Goal: Check status: Check status

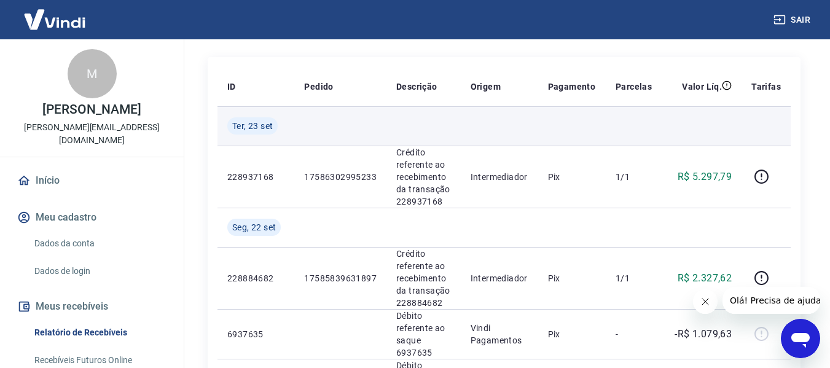
scroll to position [82, 0]
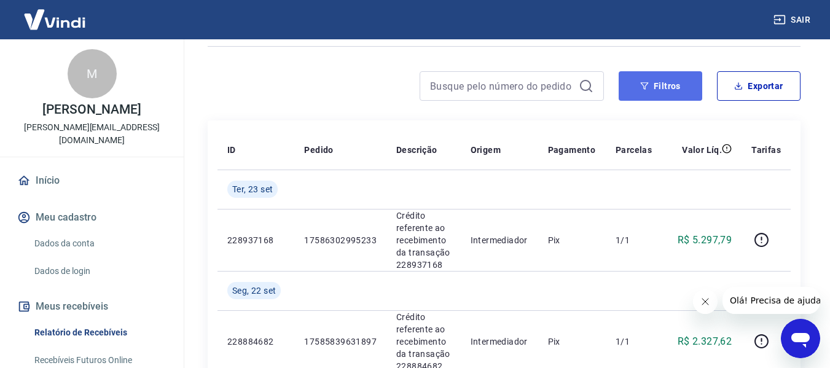
click at [692, 74] on button "Filtros" at bounding box center [661, 86] width 84 height 30
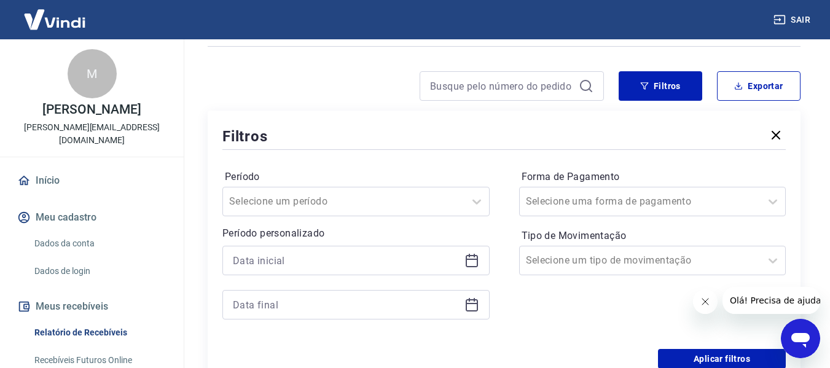
click at [350, 248] on div at bounding box center [356, 261] width 267 height 30
click at [334, 253] on input at bounding box center [346, 260] width 227 height 18
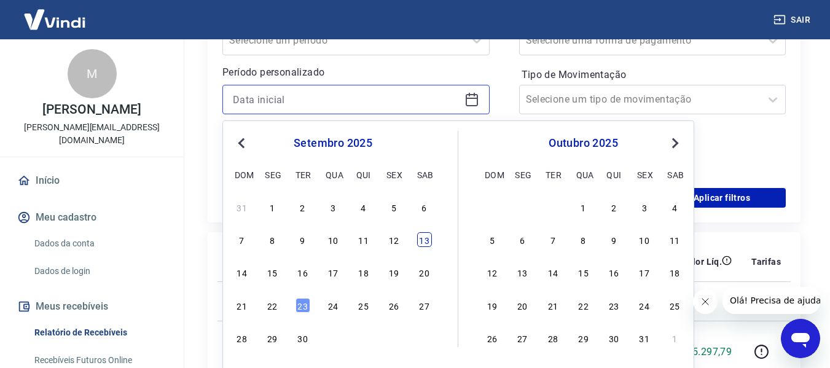
scroll to position [246, 0]
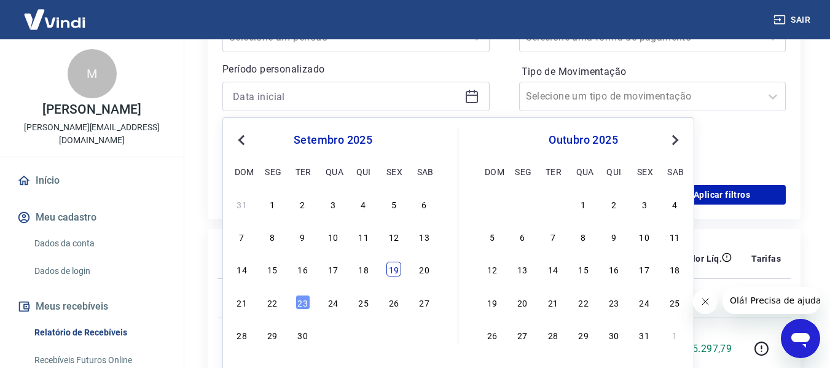
click at [389, 272] on div "19" at bounding box center [394, 269] width 15 height 15
type input "[DATE]"
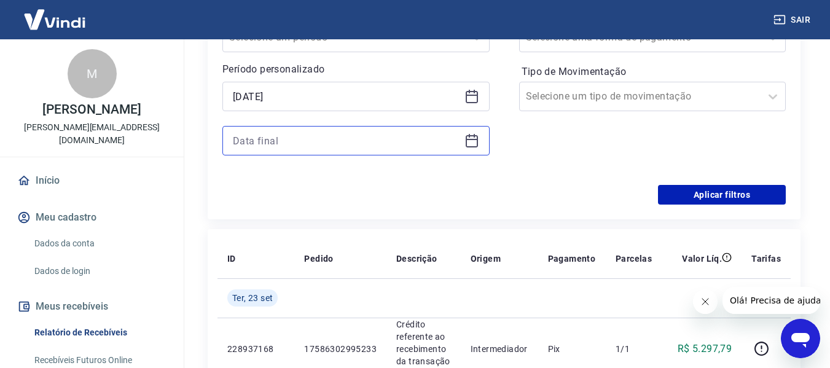
click at [290, 144] on input at bounding box center [346, 141] width 227 height 18
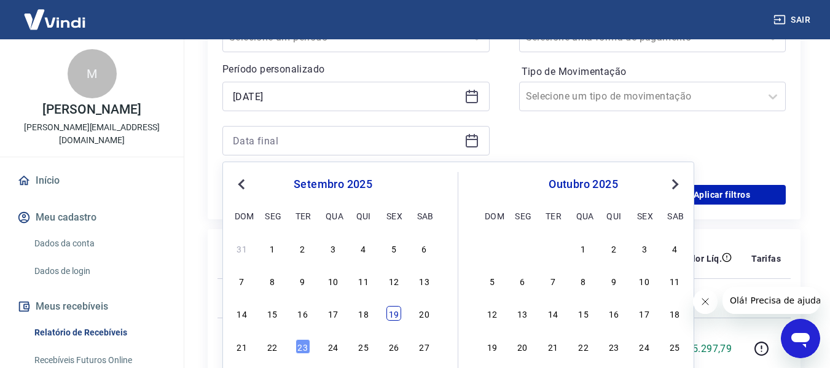
click at [390, 315] on div "19" at bounding box center [394, 313] width 15 height 15
type input "[DATE]"
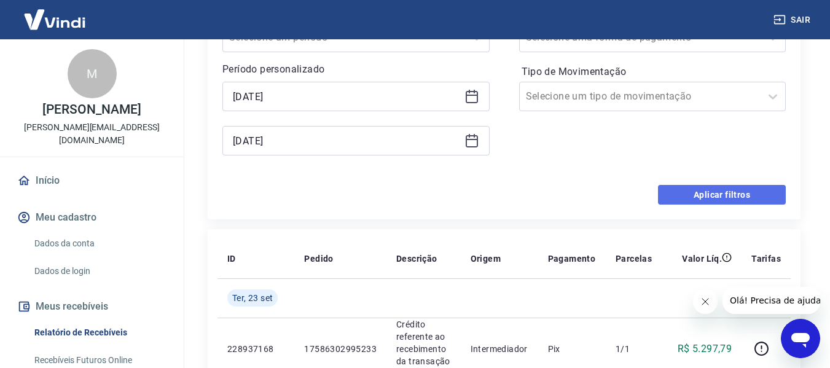
click at [732, 194] on button "Aplicar filtros" at bounding box center [722, 195] width 128 height 20
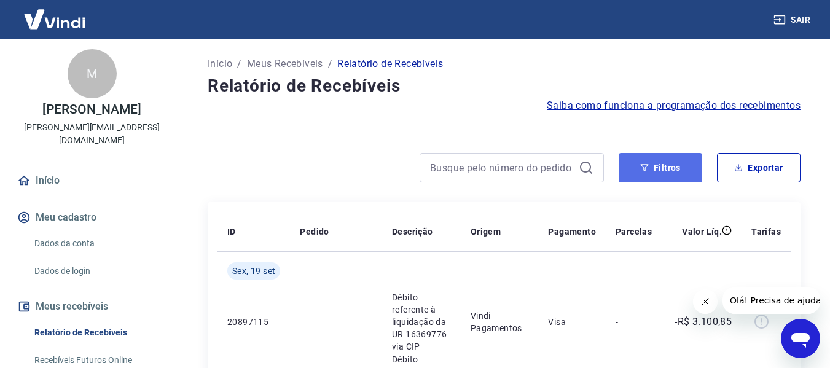
click at [638, 172] on button "Filtros" at bounding box center [661, 168] width 84 height 30
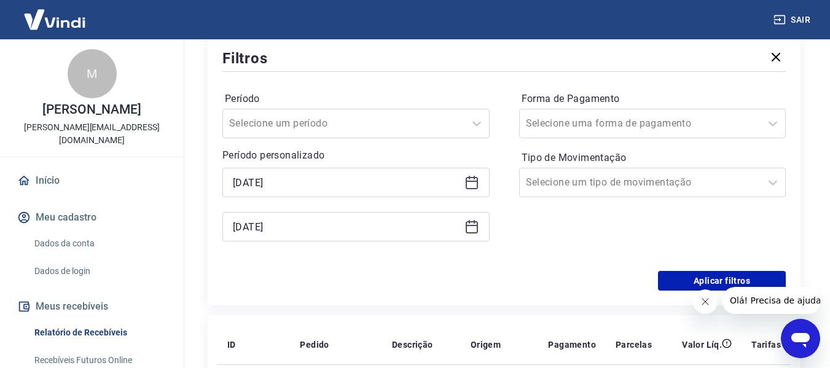
scroll to position [164, 0]
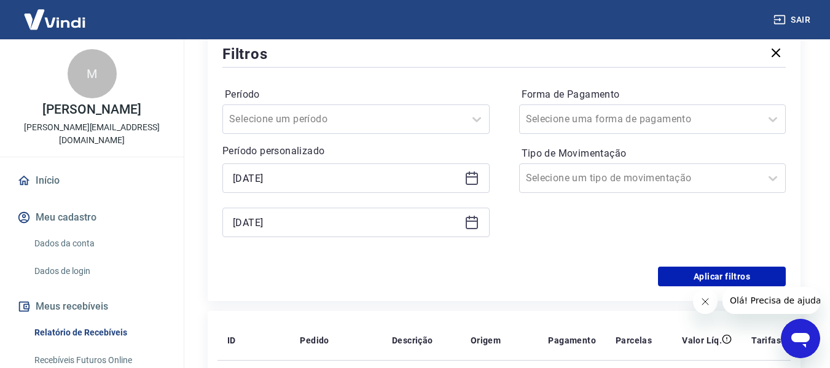
click at [473, 176] on icon at bounding box center [472, 176] width 12 height 1
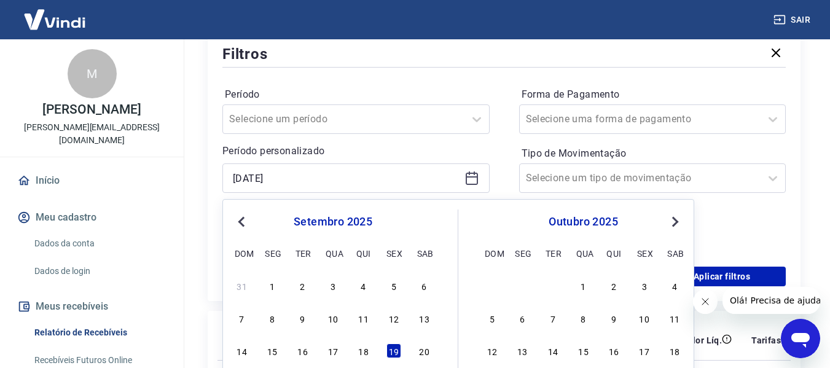
click at [414, 346] on div "14 15 16 17 18 19 20" at bounding box center [333, 351] width 200 height 18
click at [418, 353] on div "20" at bounding box center [424, 351] width 15 height 15
type input "[DATE]"
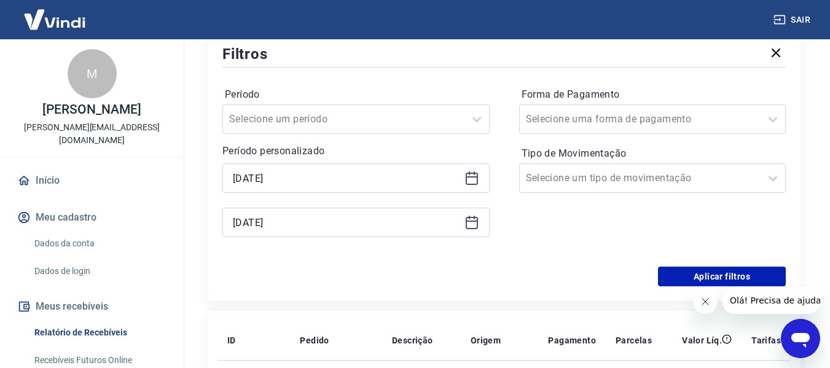
scroll to position [246, 0]
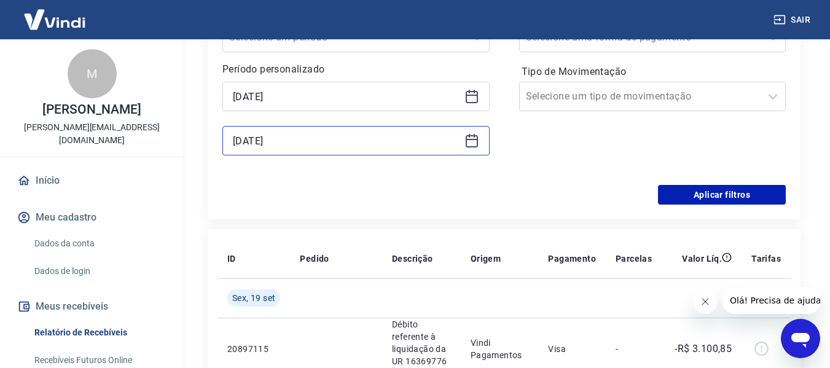
click at [432, 141] on input "[DATE]" at bounding box center [346, 141] width 227 height 18
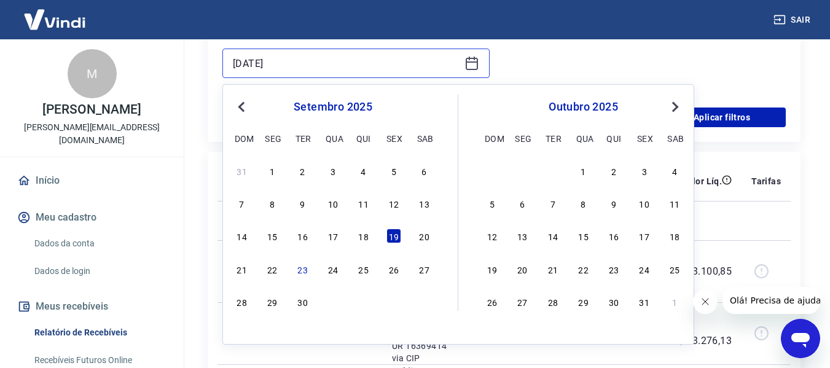
scroll to position [410, 0]
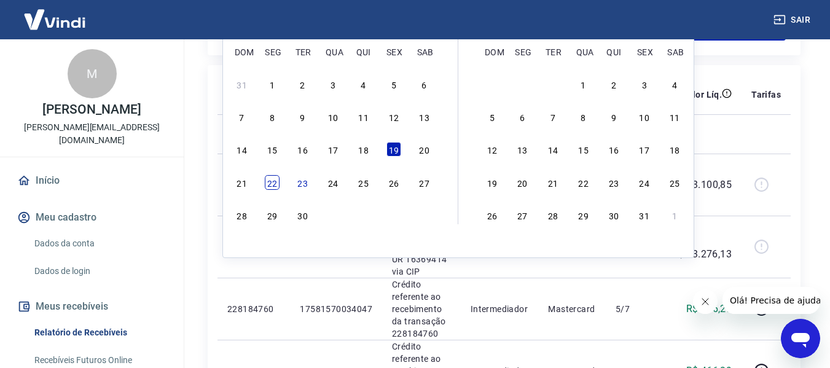
click at [277, 184] on div "22" at bounding box center [272, 182] width 15 height 15
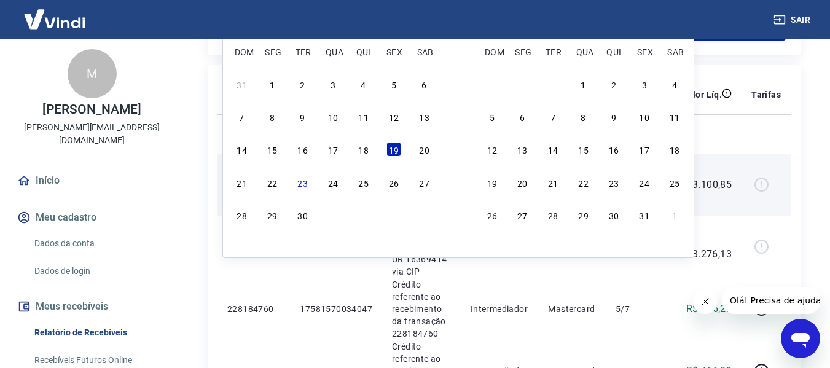
type input "[DATE]"
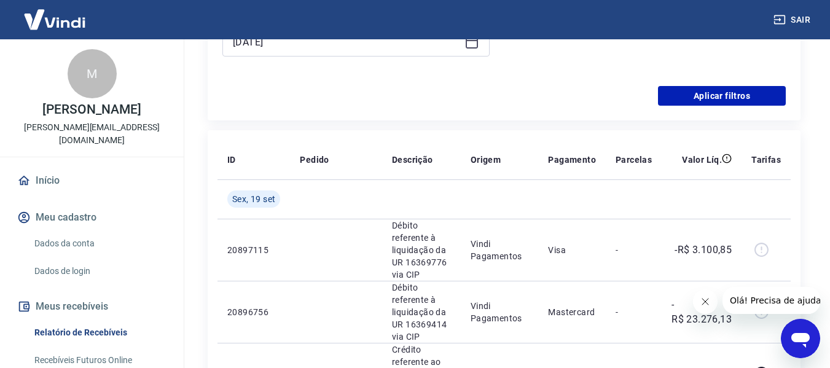
scroll to position [246, 0]
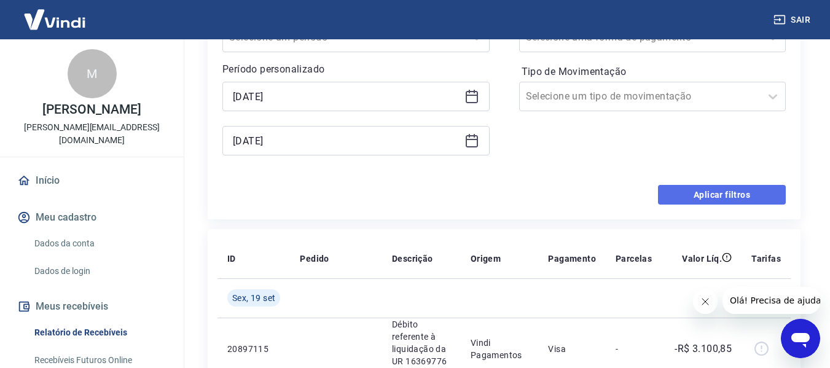
click at [717, 191] on button "Aplicar filtros" at bounding box center [722, 195] width 128 height 20
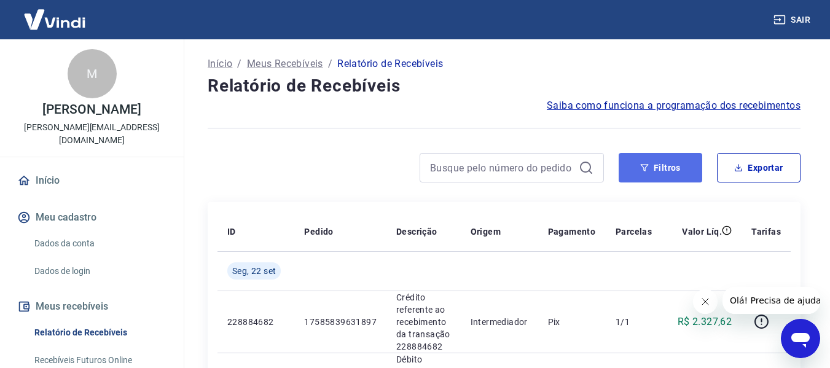
click at [644, 159] on button "Filtros" at bounding box center [661, 168] width 84 height 30
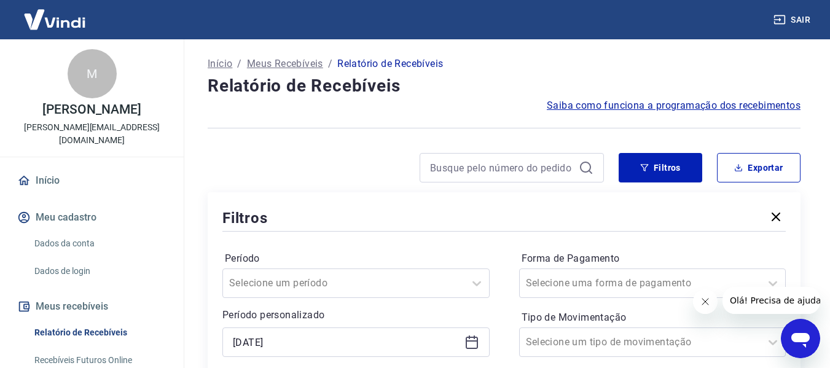
click at [661, 125] on div at bounding box center [504, 128] width 593 height 30
click at [665, 160] on button "Filtros" at bounding box center [661, 168] width 84 height 30
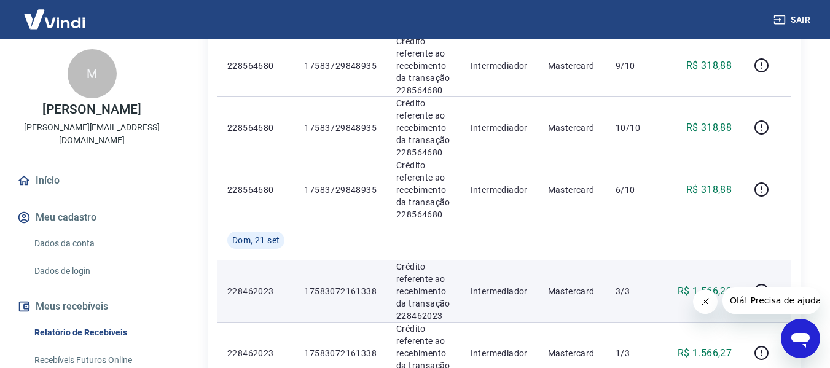
scroll to position [1394, 0]
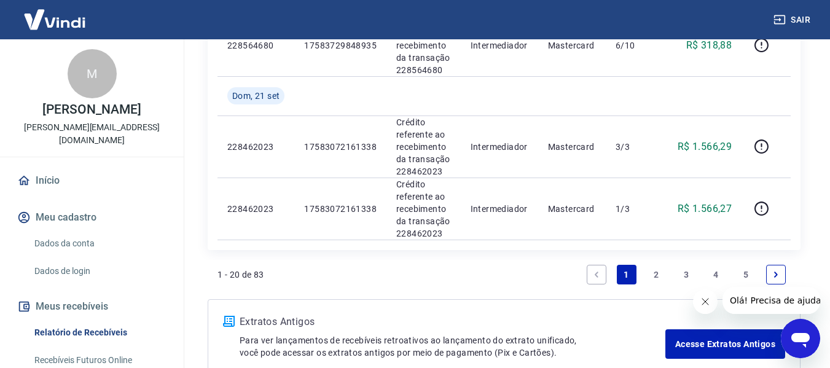
click at [789, 260] on li "Pagination" at bounding box center [777, 275] width 30 height 30
click at [779, 270] on icon "Next page" at bounding box center [776, 274] width 9 height 9
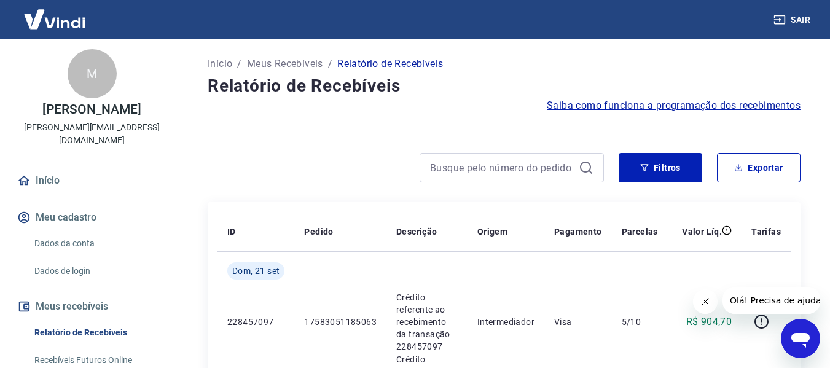
click at [665, 163] on button "Filtros" at bounding box center [661, 168] width 84 height 30
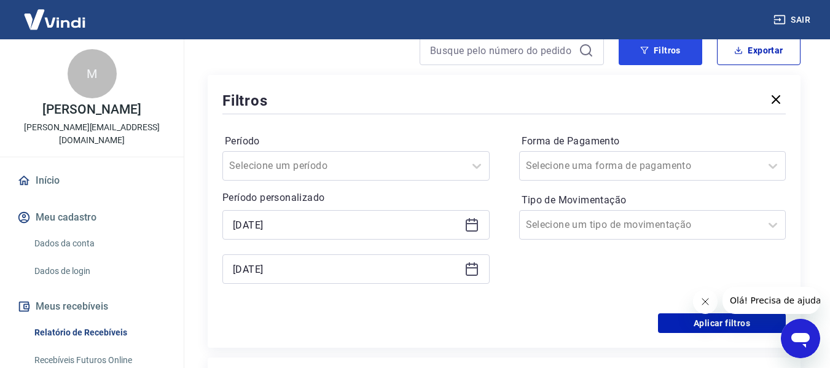
scroll to position [246, 0]
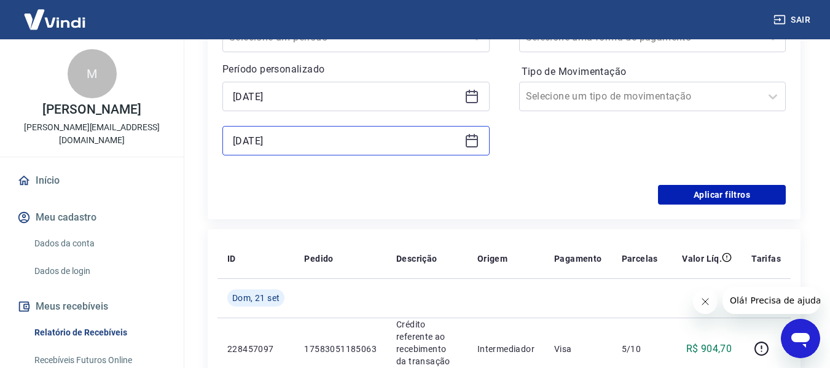
click at [312, 139] on input "[DATE]" at bounding box center [346, 141] width 227 height 18
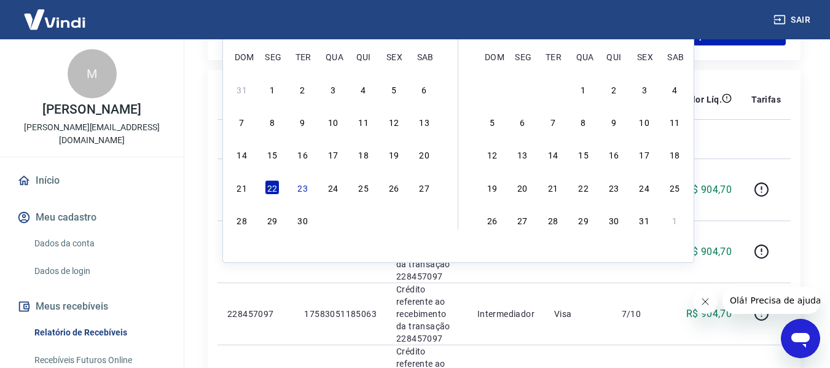
scroll to position [410, 0]
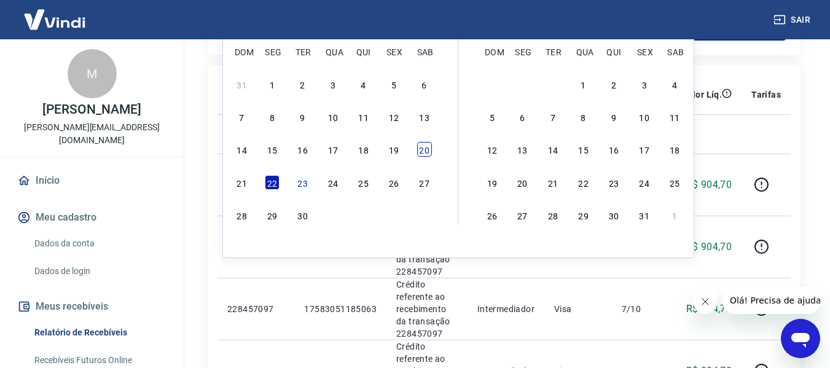
click at [420, 147] on div "20" at bounding box center [424, 149] width 15 height 15
type input "[DATE]"
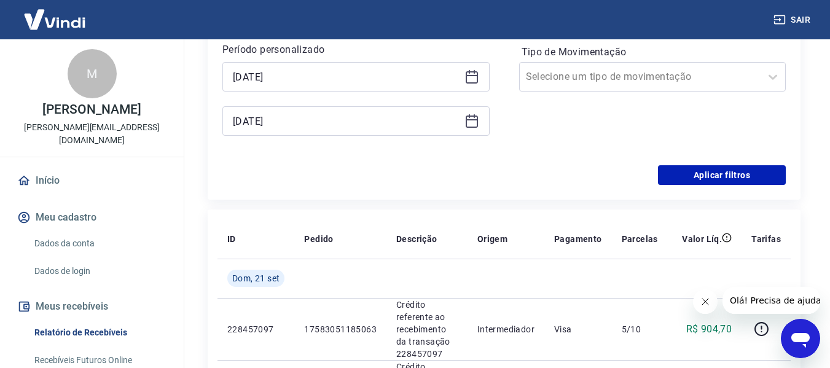
scroll to position [246, 0]
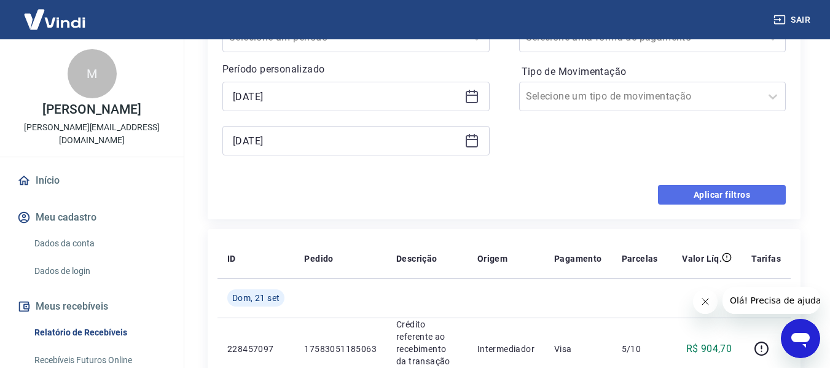
click at [759, 195] on button "Aplicar filtros" at bounding box center [722, 195] width 128 height 20
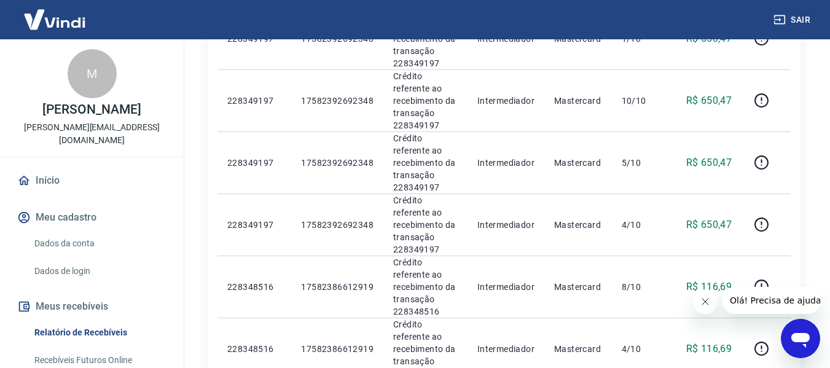
scroll to position [1121, 0]
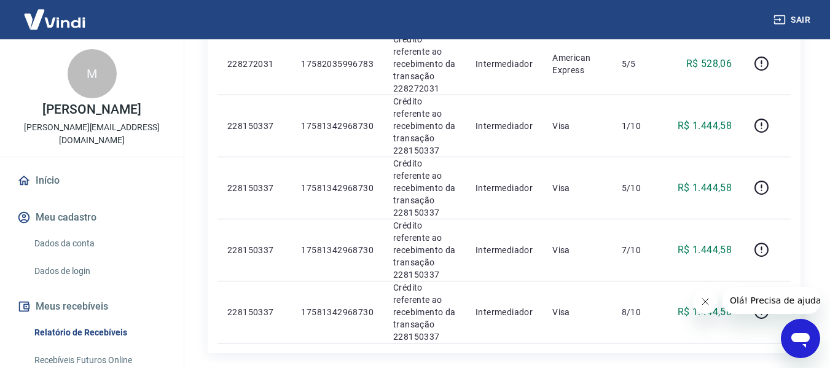
scroll to position [1366, 0]
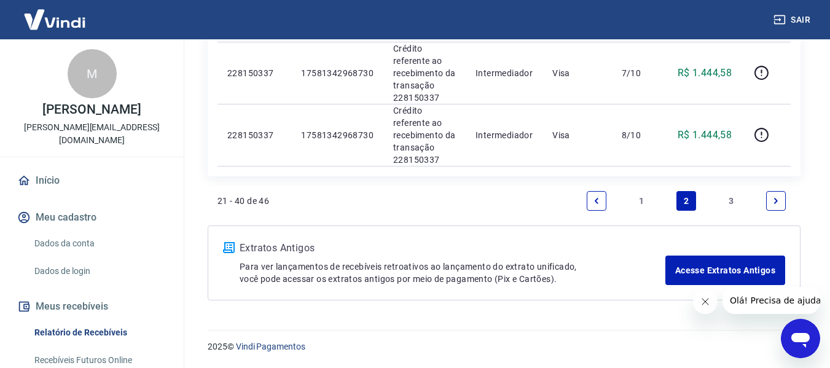
click at [774, 198] on icon "Next page" at bounding box center [776, 201] width 9 height 9
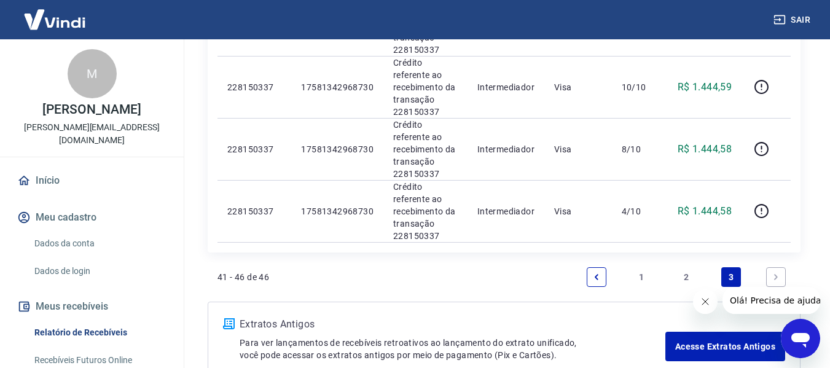
scroll to position [424, 0]
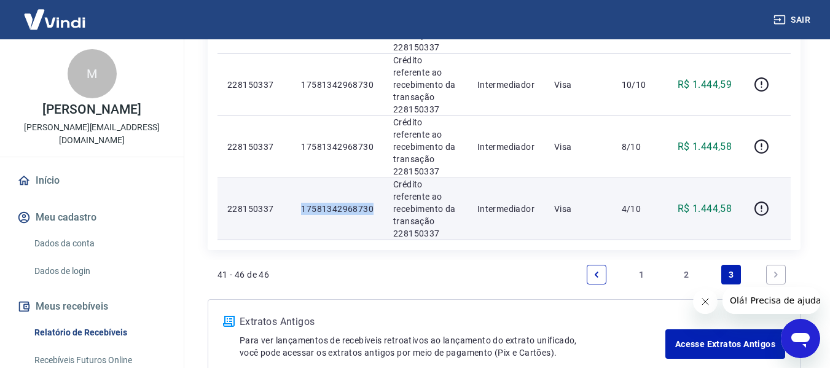
drag, startPoint x: 294, startPoint y: 139, endPoint x: 377, endPoint y: 144, distance: 83.1
click at [377, 178] on td "17581342968730" at bounding box center [337, 209] width 92 height 62
copy p "17581342968730"
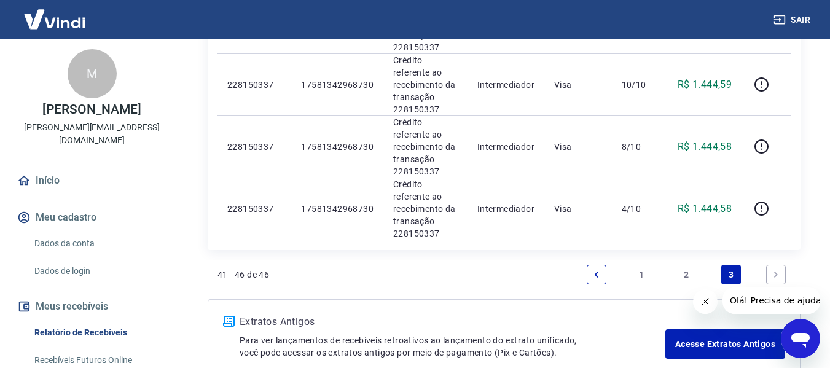
click at [690, 265] on link "2" at bounding box center [687, 275] width 20 height 20
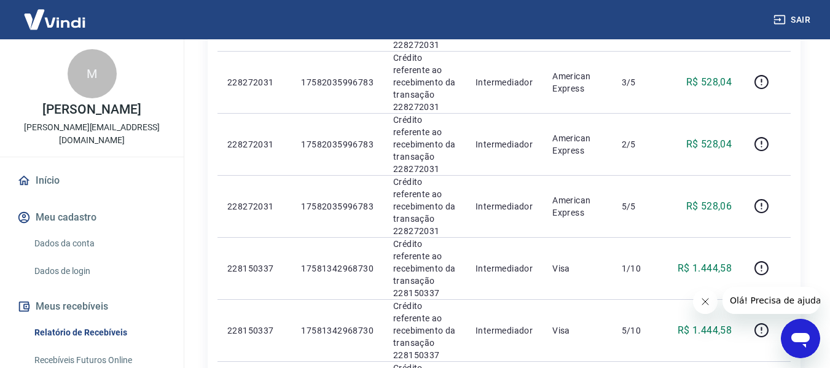
scroll to position [1039, 0]
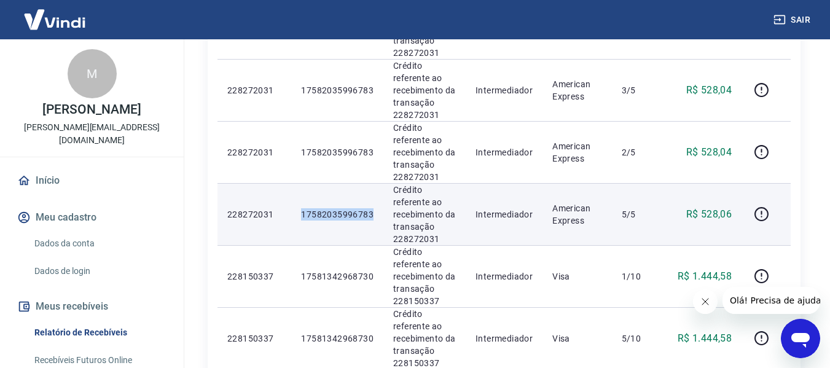
drag, startPoint x: 298, startPoint y: 213, endPoint x: 380, endPoint y: 214, distance: 81.8
click at [380, 214] on td "17582035996783" at bounding box center [337, 214] width 92 height 62
copy p "17582035996783"
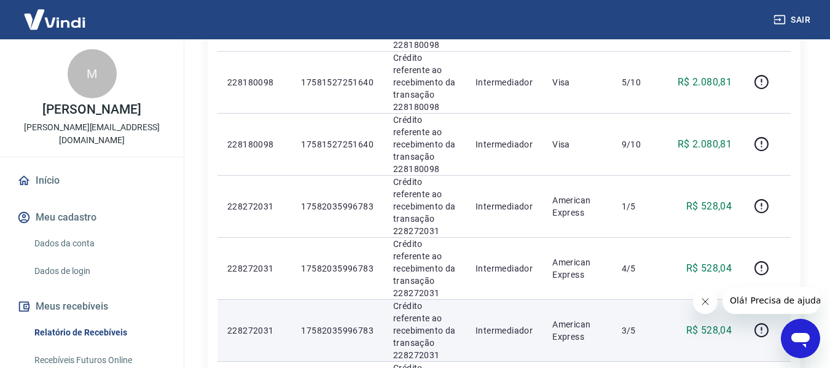
scroll to position [793, 0]
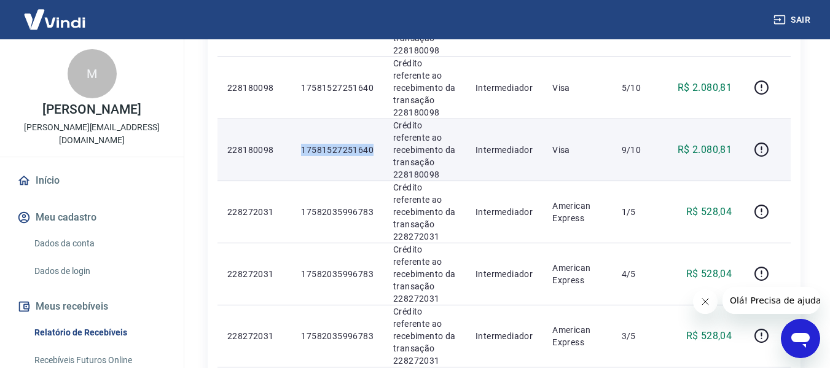
drag, startPoint x: 299, startPoint y: 147, endPoint x: 375, endPoint y: 151, distance: 75.7
click at [375, 151] on td "17581527251640" at bounding box center [337, 150] width 92 height 62
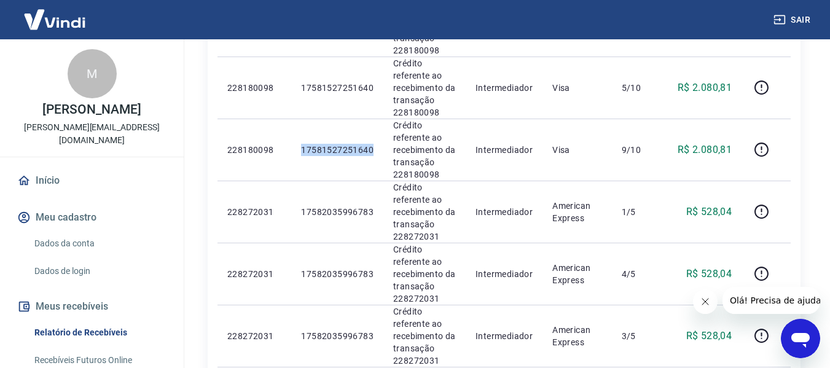
copy p "17581527251640"
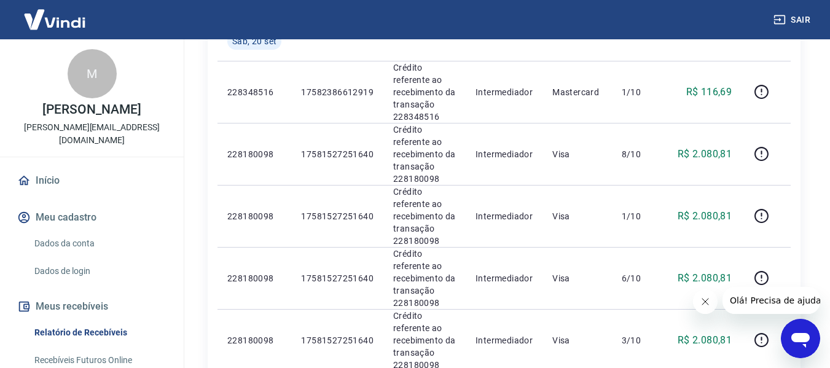
scroll to position [137, 0]
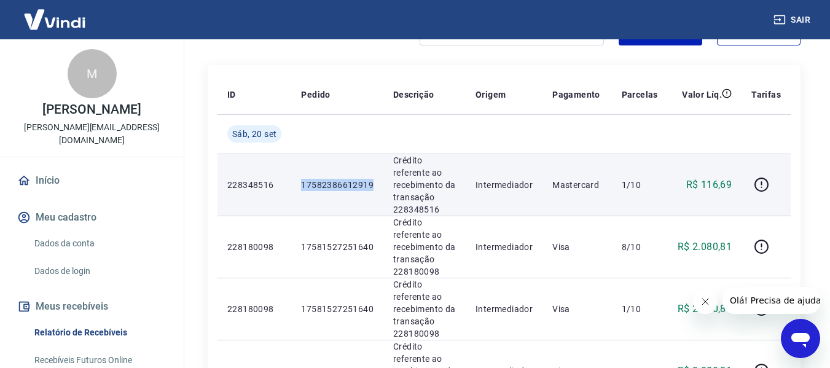
drag, startPoint x: 295, startPoint y: 181, endPoint x: 382, endPoint y: 181, distance: 86.7
click at [382, 181] on td "17582386612919" at bounding box center [337, 185] width 92 height 62
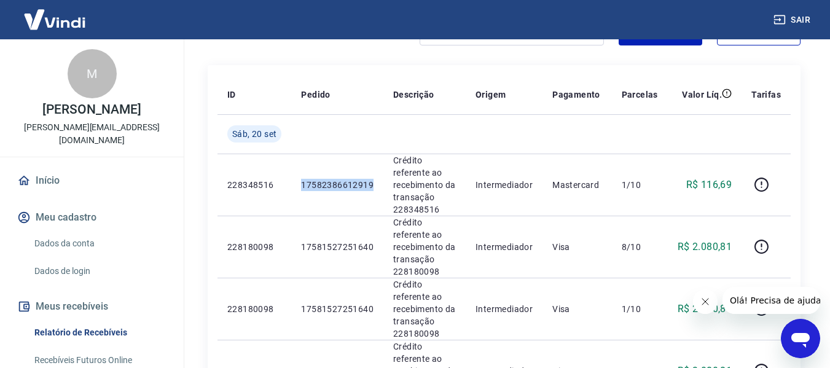
copy p "17582386612919"
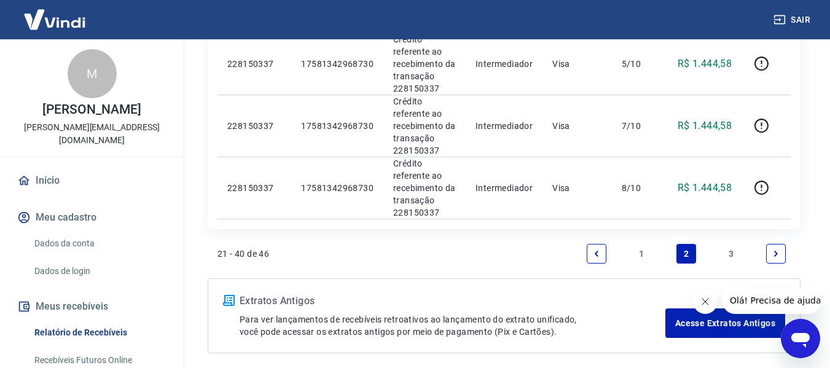
scroll to position [1366, 0]
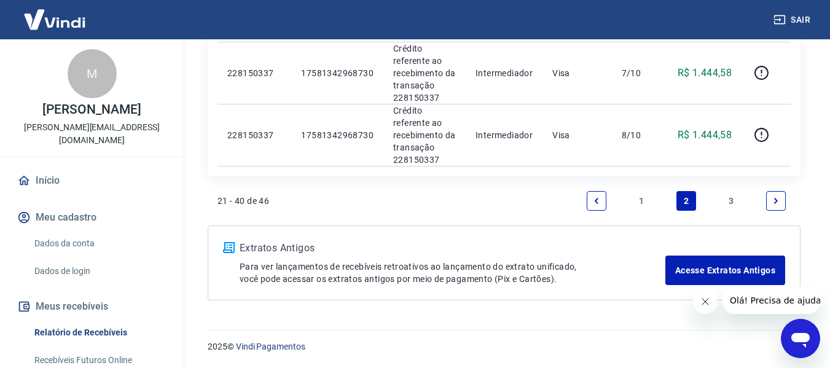
click at [604, 200] on link "Previous page" at bounding box center [597, 201] width 20 height 20
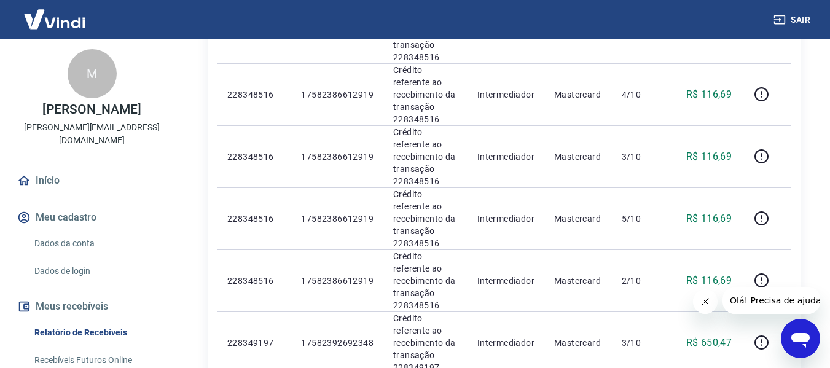
scroll to position [875, 0]
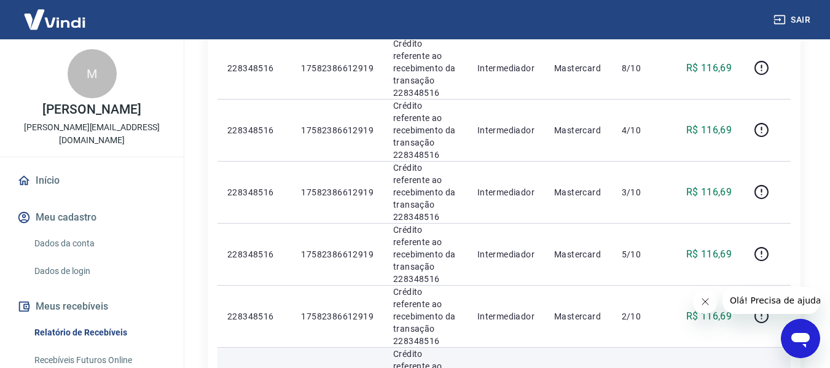
drag, startPoint x: 297, startPoint y: 191, endPoint x: 376, endPoint y: 188, distance: 79.4
copy p "17582392692348"
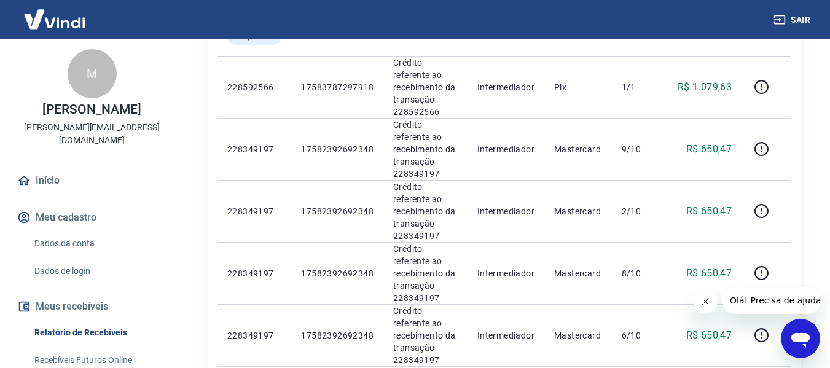
scroll to position [137, 0]
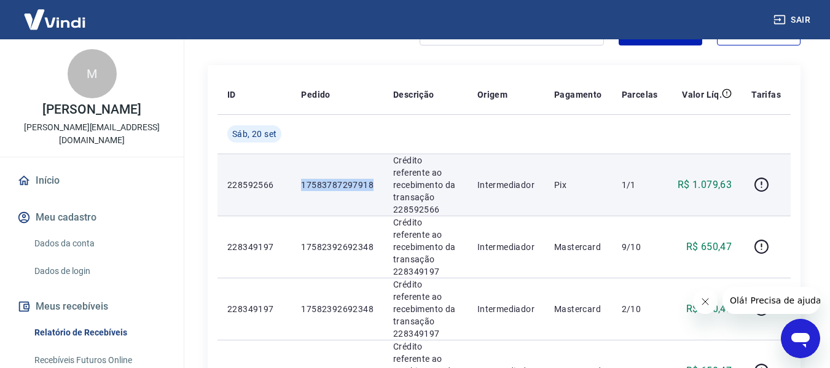
drag, startPoint x: 301, startPoint y: 176, endPoint x: 375, endPoint y: 173, distance: 74.4
click at [375, 173] on td "17583787297918" at bounding box center [337, 185] width 92 height 62
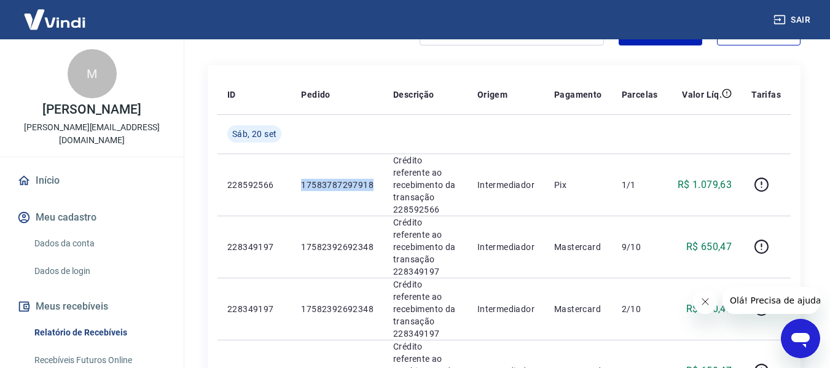
copy p "17583787297918"
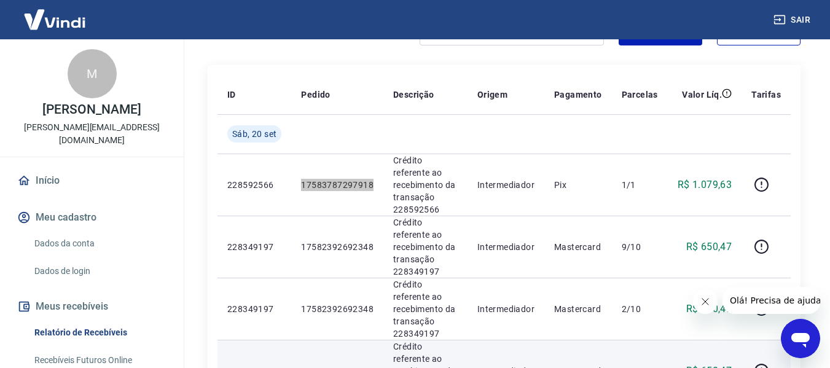
scroll to position [55, 0]
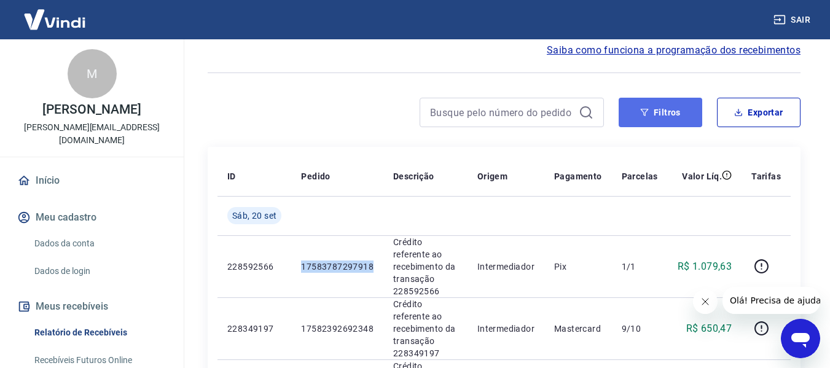
click at [648, 109] on icon "button" at bounding box center [645, 112] width 9 height 9
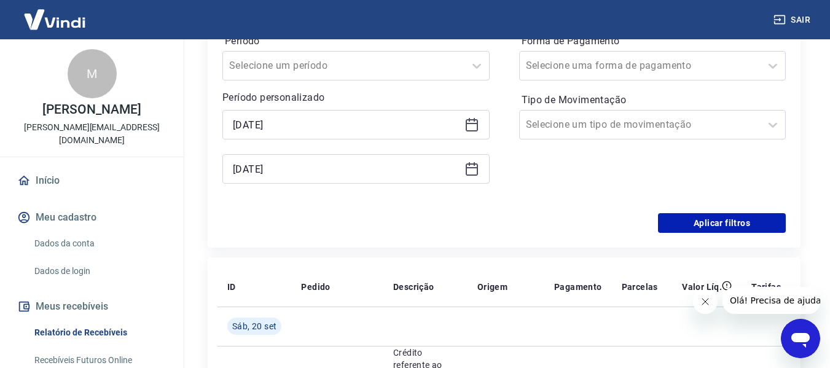
scroll to position [219, 0]
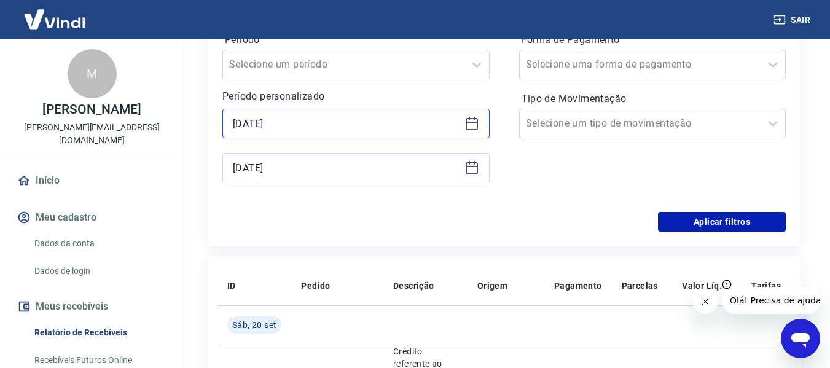
click at [298, 131] on input "[DATE]" at bounding box center [346, 123] width 227 height 18
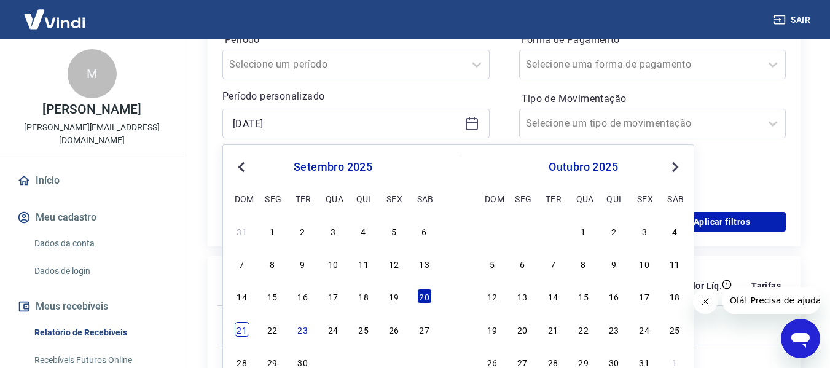
click at [246, 329] on div "21" at bounding box center [242, 329] width 15 height 15
type input "[DATE]"
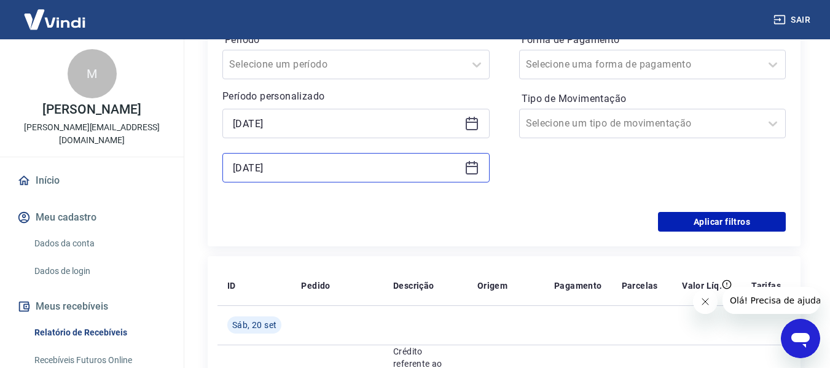
click at [307, 173] on input "[DATE]" at bounding box center [346, 168] width 227 height 18
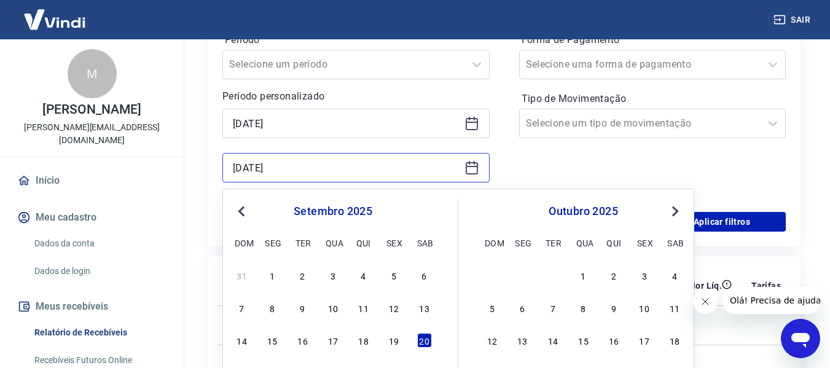
scroll to position [301, 0]
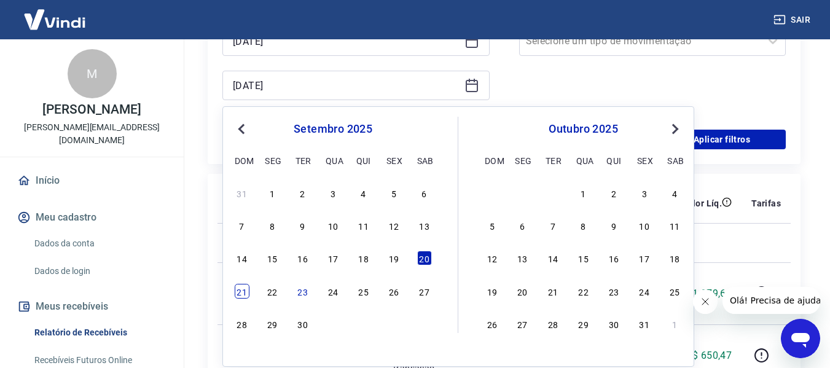
click at [243, 294] on div "21" at bounding box center [242, 291] width 15 height 15
type input "[DATE]"
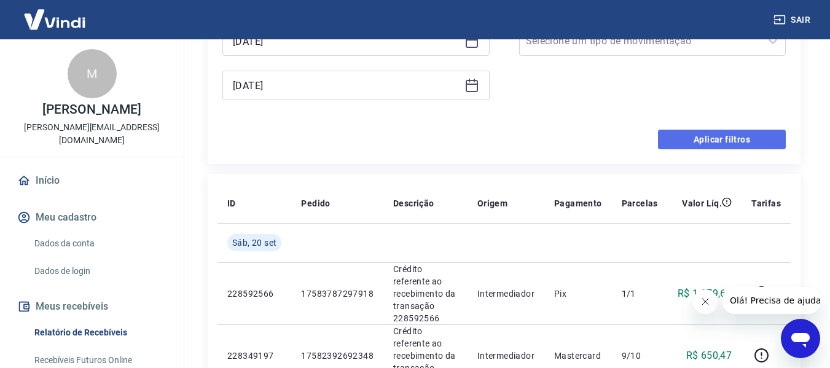
click at [735, 143] on button "Aplicar filtros" at bounding box center [722, 140] width 128 height 20
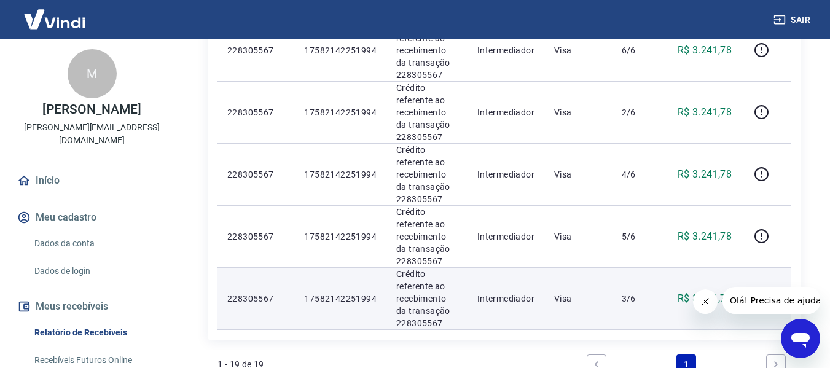
scroll to position [1140, 0]
drag, startPoint x: 302, startPoint y: 298, endPoint x: 380, endPoint y: 293, distance: 78.2
click at [380, 298] on td "17582142251994" at bounding box center [340, 299] width 92 height 62
copy p "17582142251994"
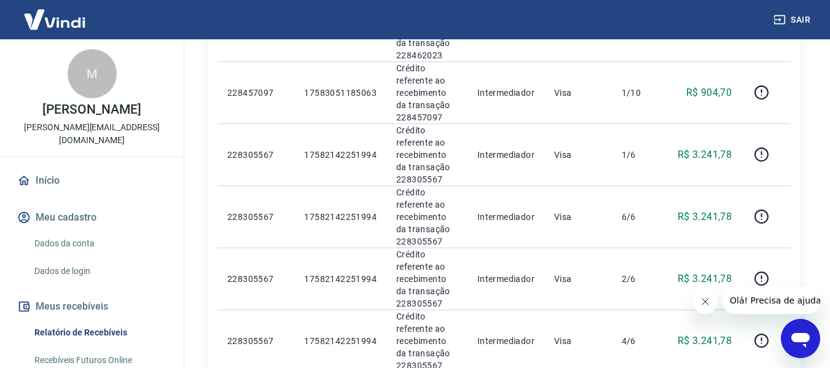
scroll to position [894, 0]
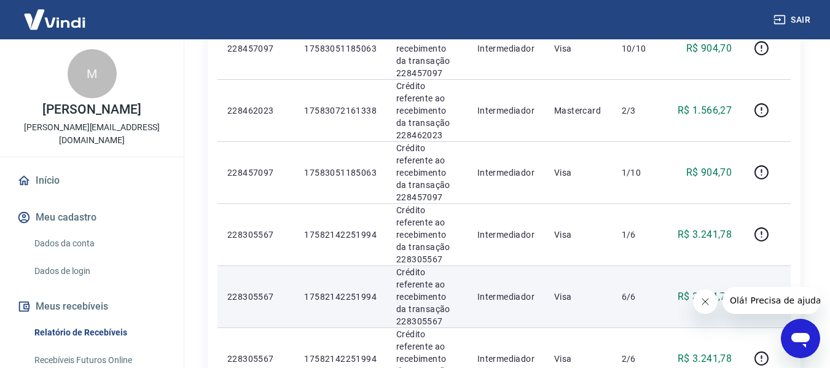
drag, startPoint x: 645, startPoint y: 210, endPoint x: 294, endPoint y: 269, distance: 356.5
click at [297, 268] on td "17582142251994" at bounding box center [340, 297] width 92 height 62
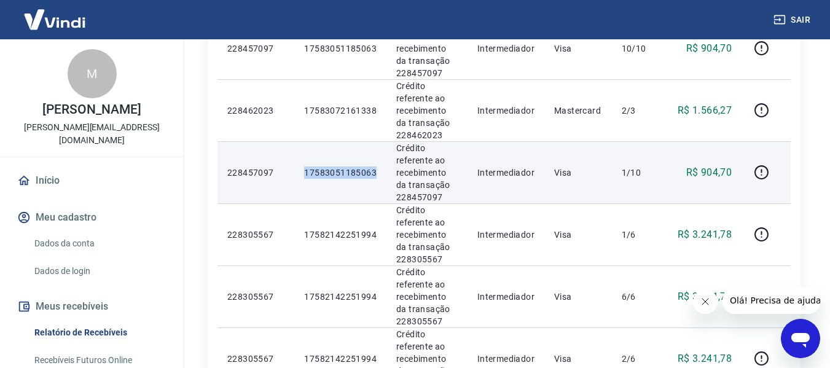
drag, startPoint x: 301, startPoint y: 165, endPoint x: 384, endPoint y: 180, distance: 83.8
click at [384, 180] on td "17583051185063" at bounding box center [340, 172] width 92 height 62
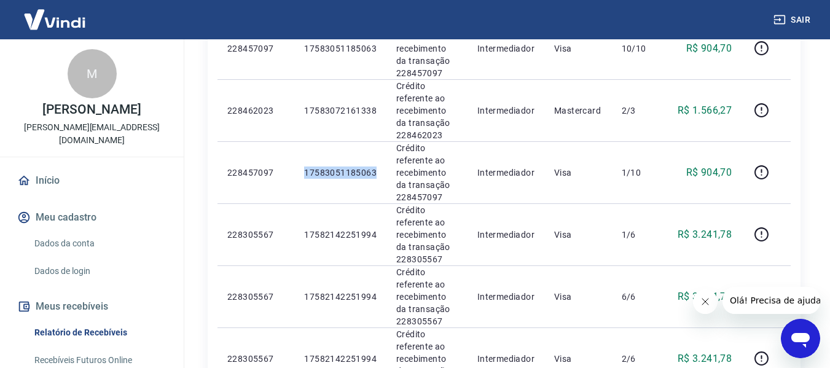
copy p "17583051185063"
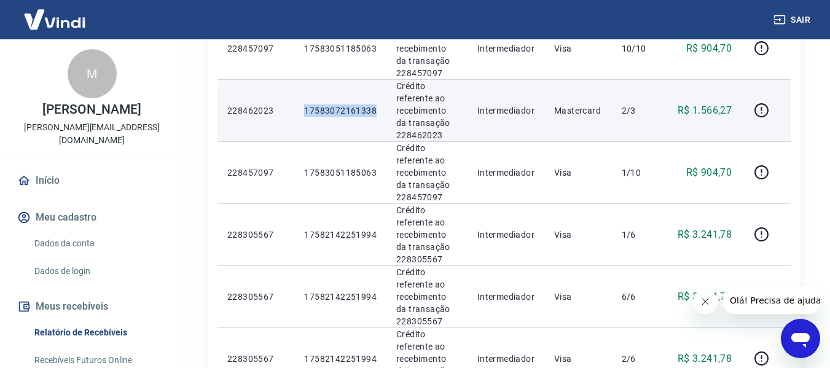
drag, startPoint x: 300, startPoint y: 110, endPoint x: 379, endPoint y: 107, distance: 78.7
click at [379, 107] on td "17583072161338" at bounding box center [340, 110] width 92 height 62
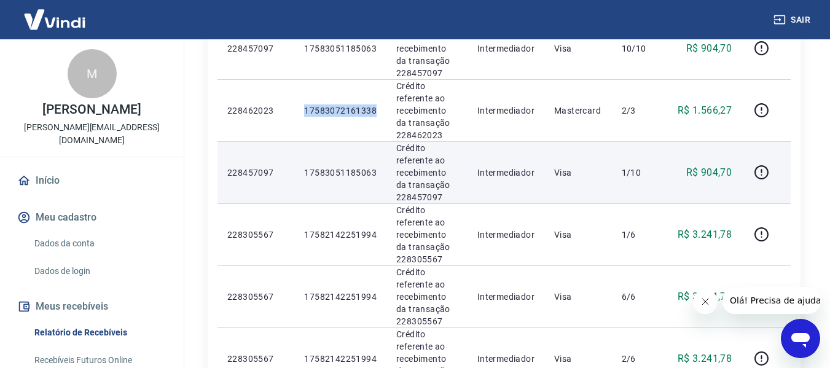
copy p "17583072161338"
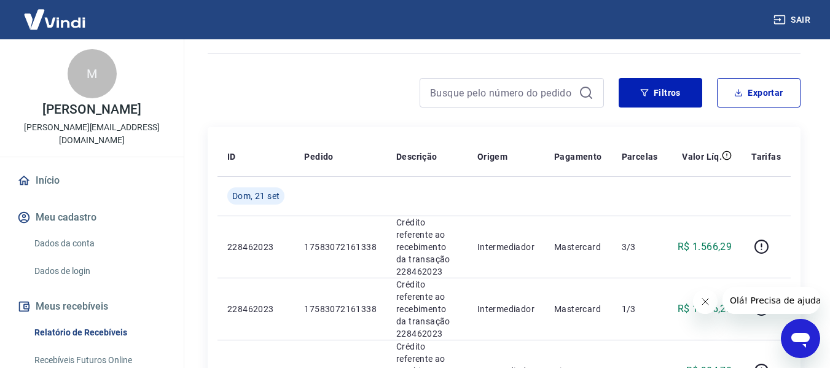
scroll to position [0, 0]
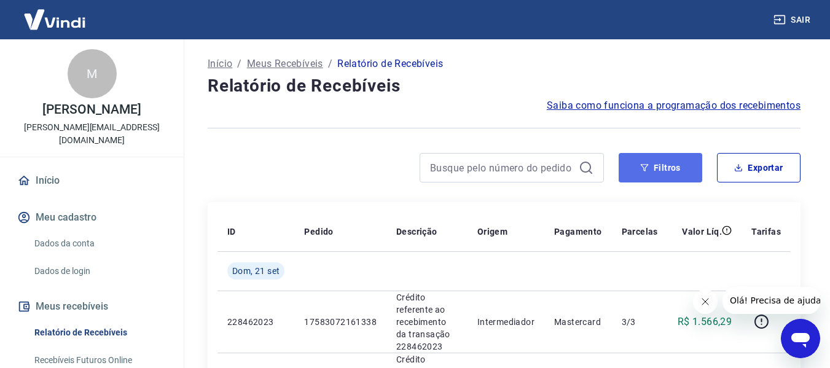
click at [645, 170] on icon "button" at bounding box center [645, 168] width 9 height 9
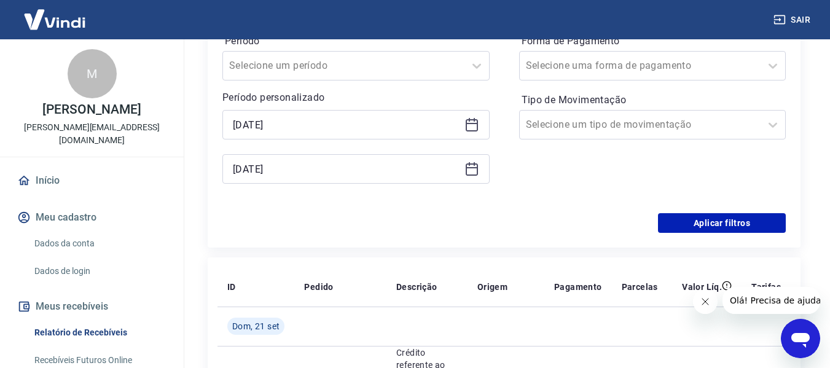
scroll to position [246, 0]
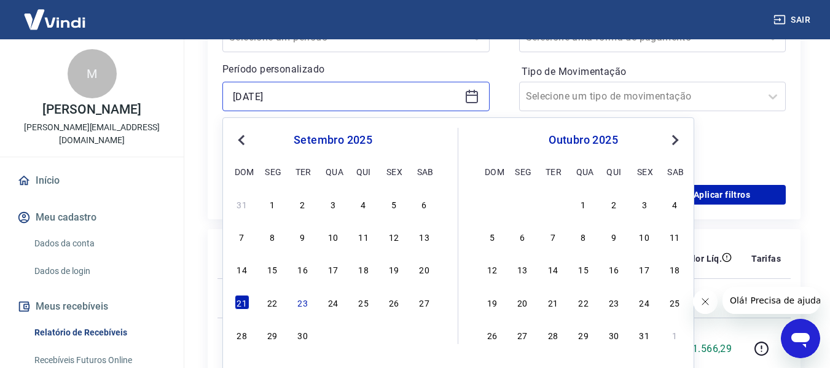
click at [306, 96] on input "[DATE]" at bounding box center [346, 96] width 227 height 18
click at [267, 307] on div "22" at bounding box center [272, 302] width 15 height 15
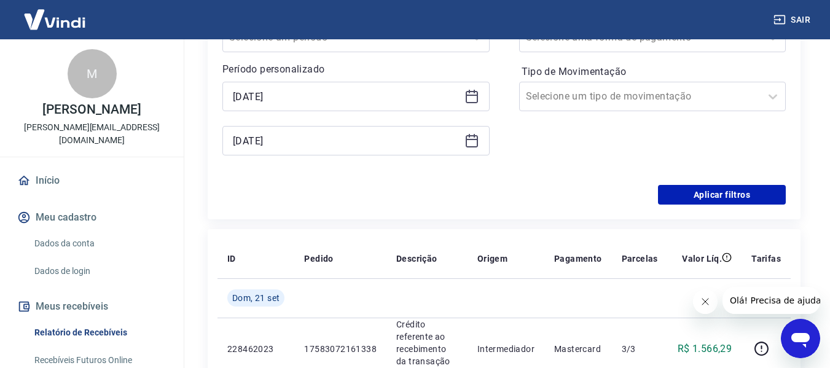
type input "[DATE]"
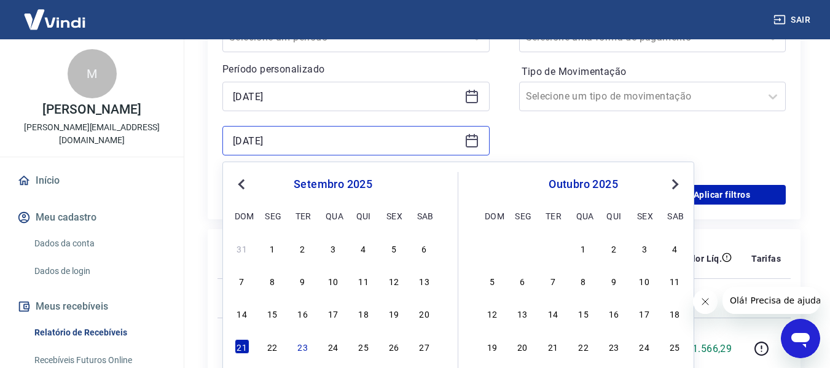
click at [313, 144] on input "[DATE]" at bounding box center [346, 141] width 227 height 18
click at [269, 347] on div "22" at bounding box center [272, 346] width 15 height 15
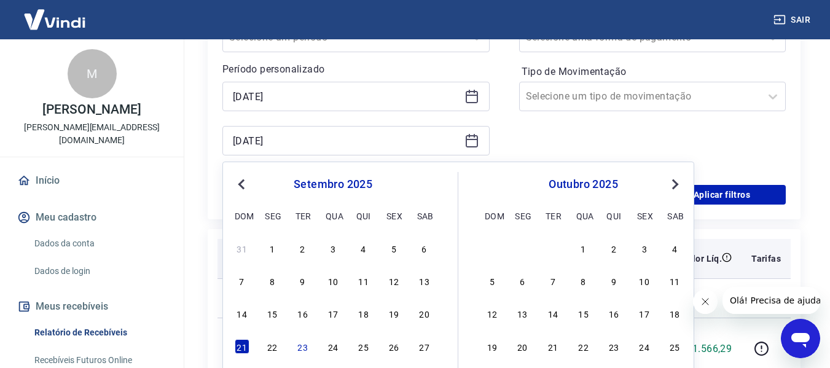
type input "[DATE]"
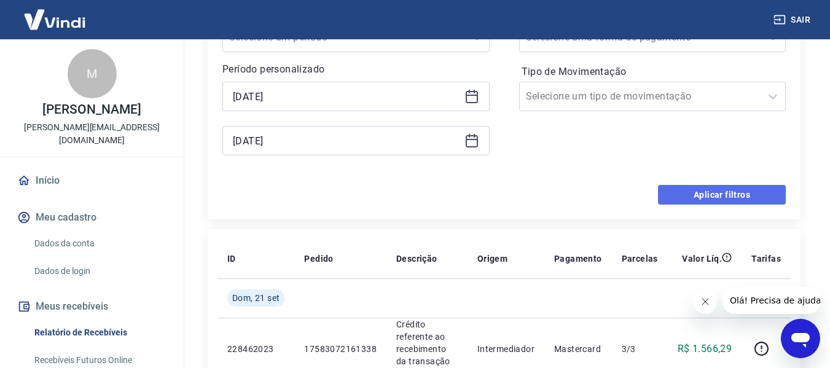
click at [693, 191] on button "Aplicar filtros" at bounding box center [722, 195] width 128 height 20
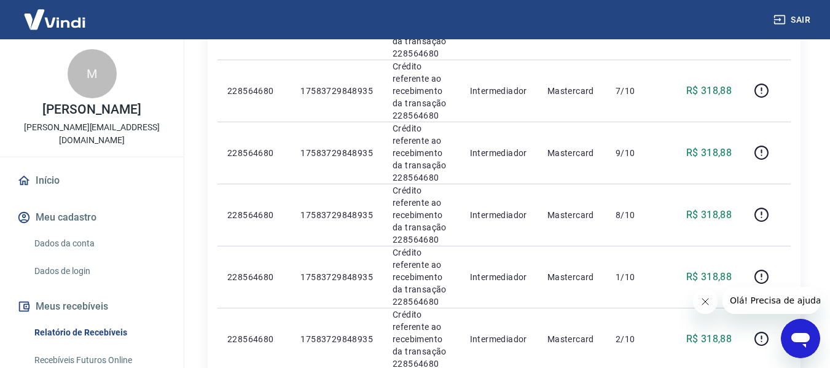
scroll to position [1230, 0]
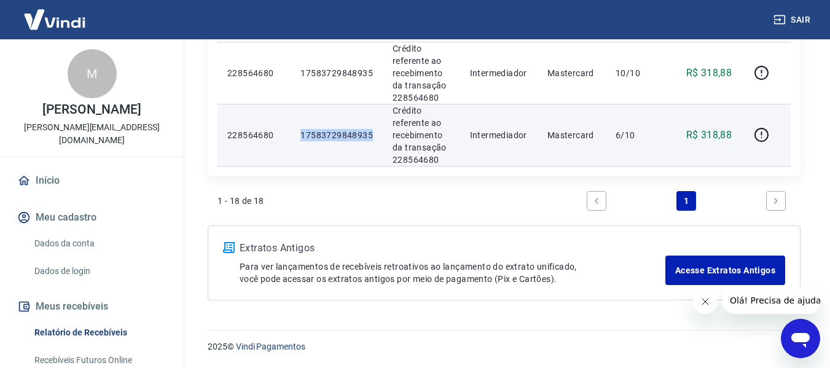
drag, startPoint x: 302, startPoint y: 136, endPoint x: 381, endPoint y: 135, distance: 79.3
click at [381, 135] on td "17583729848935" at bounding box center [337, 135] width 92 height 62
copy p "17583729848935"
